Goal: Information Seeking & Learning: Find specific fact

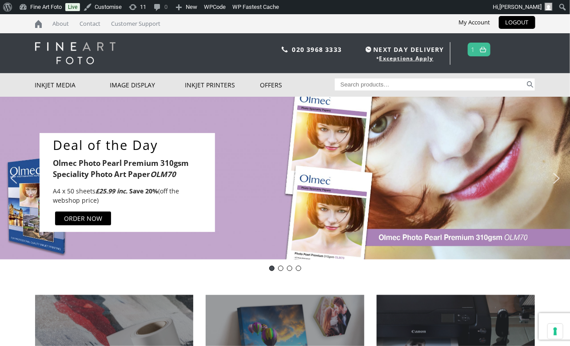
click at [545, 52] on header "020 3968 3333 NEXT DAY DELIVERY * Exceptions Apply 1" at bounding box center [285, 53] width 570 height 40
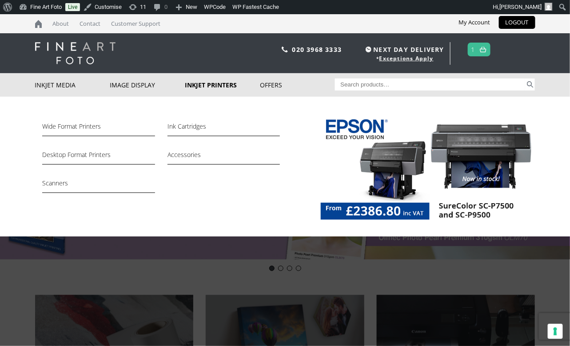
click at [199, 91] on link "Inkjet Printers" at bounding box center [222, 85] width 75 height 24
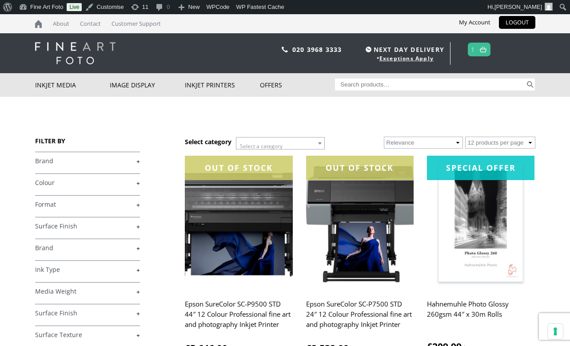
click at [347, 87] on input "Search for:" at bounding box center [430, 85] width 190 height 12
type input "15"
click at [528, 81] on button "Search" at bounding box center [530, 85] width 10 height 12
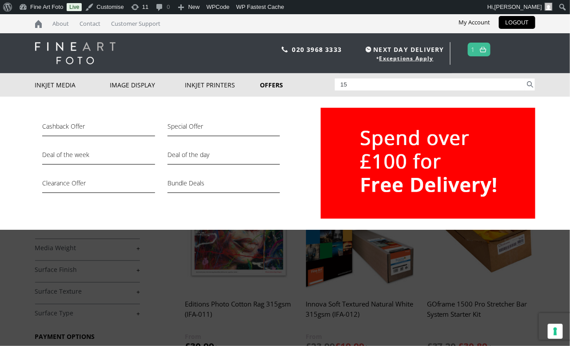
drag, startPoint x: 350, startPoint y: 84, endPoint x: 334, endPoint y: 84, distance: 15.5
click at [334, 84] on div "Inkjet Media Inkjet Fine Art Paper Inkjet Photo Paper Sample Packs Inkjet Canva…" at bounding box center [285, 85] width 500 height 24
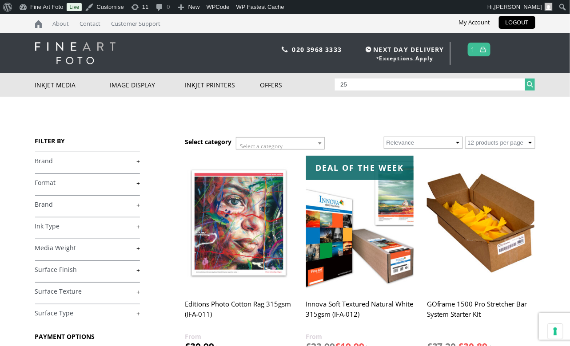
type input "25"
click at [528, 84] on button "Search" at bounding box center [530, 85] width 10 height 12
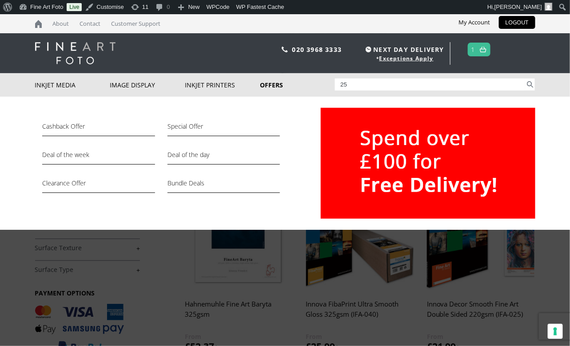
drag, startPoint x: 355, startPoint y: 86, endPoint x: 327, endPoint y: 92, distance: 28.1
click at [327, 92] on div "Inkjet Media Inkjet Fine Art Paper Inkjet Photo Paper Sample Packs Inkjet Canva…" at bounding box center [285, 85] width 500 height 24
drag, startPoint x: 318, startPoint y: 80, endPoint x: 303, endPoint y: 80, distance: 15.1
click at [303, 80] on div "Inkjet Media Inkjet Fine Art Paper Inkjet Photo Paper Sample Packs Inkjet Canva…" at bounding box center [285, 85] width 500 height 24
drag, startPoint x: 351, startPoint y: 83, endPoint x: 334, endPoint y: 83, distance: 16.9
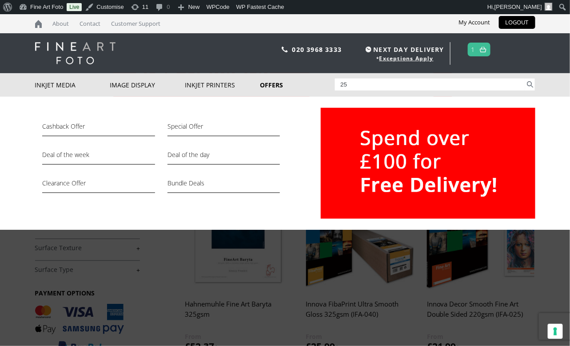
click at [334, 83] on div "Inkjet Media Inkjet Fine Art Paper Inkjet Photo Paper Sample Packs Inkjet Canva…" at bounding box center [285, 85] width 500 height 24
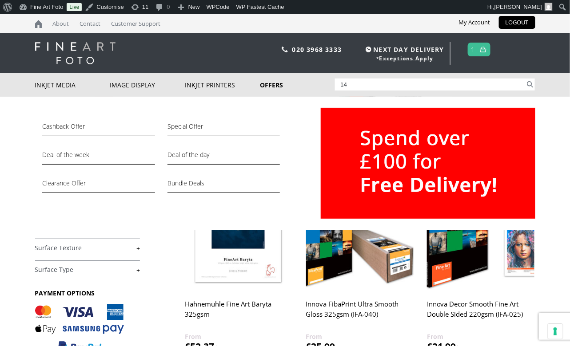
type input "14"
click at [530, 84] on button "Search" at bounding box center [530, 85] width 10 height 12
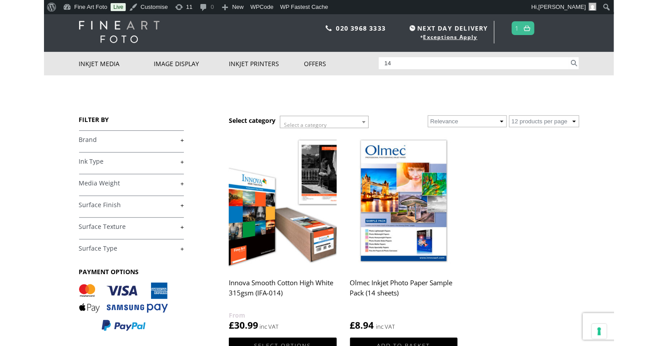
scroll to position [2, 0]
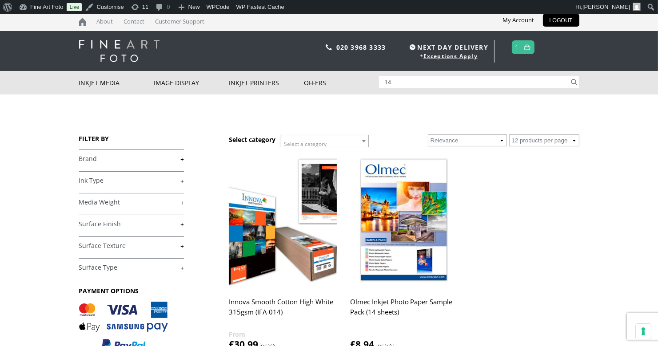
click at [402, 80] on input "14" at bounding box center [474, 82] width 190 height 12
click at [569, 81] on button "Search" at bounding box center [574, 82] width 10 height 12
